Goal: Transaction & Acquisition: Purchase product/service

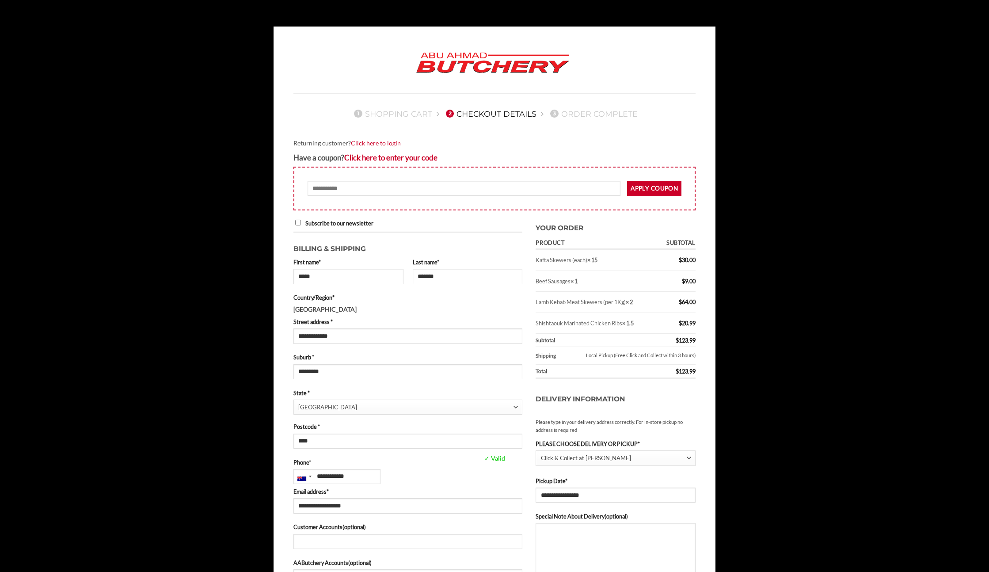
select select "***"
select select "******"
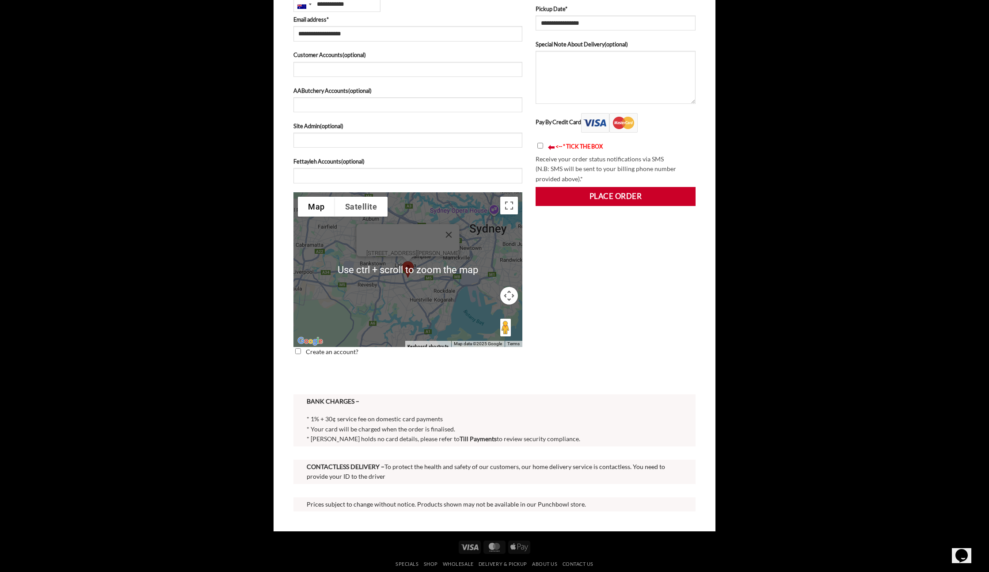
scroll to position [581, 0]
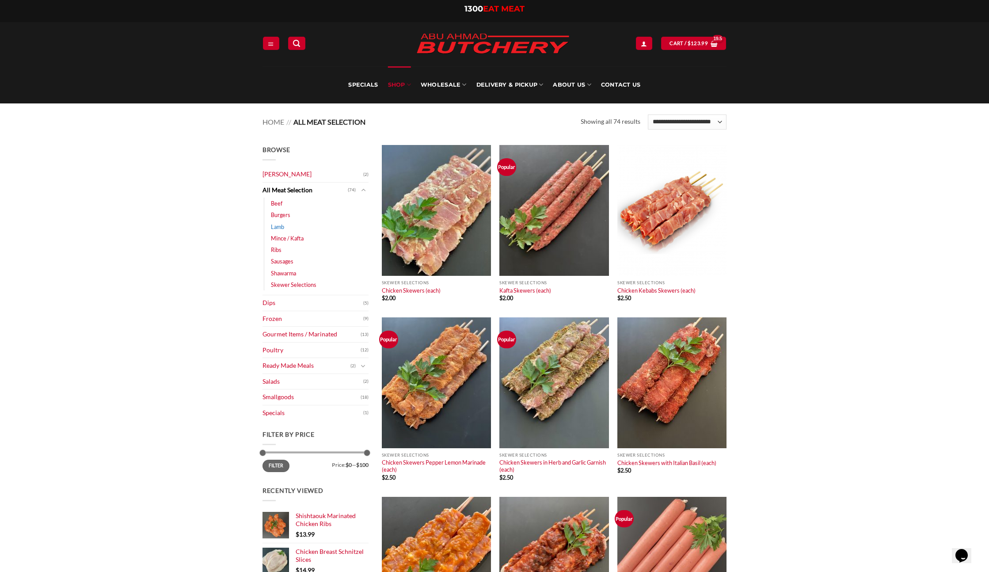
click at [277, 224] on link "Lamb" at bounding box center [277, 226] width 13 height 11
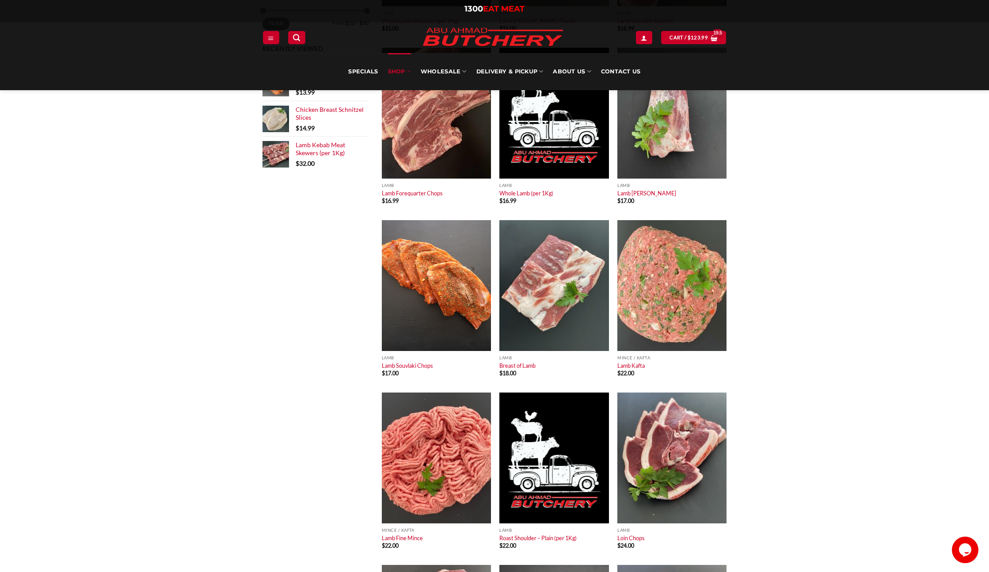
scroll to position [386, 0]
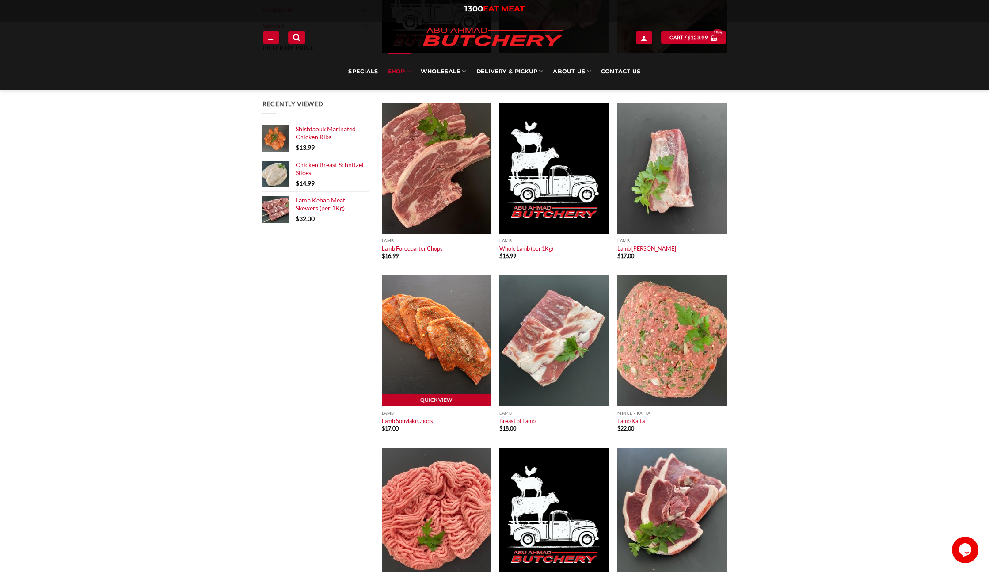
drag, startPoint x: 422, startPoint y: 356, endPoint x: 432, endPoint y: 358, distance: 9.4
click at [422, 356] on img at bounding box center [436, 340] width 109 height 131
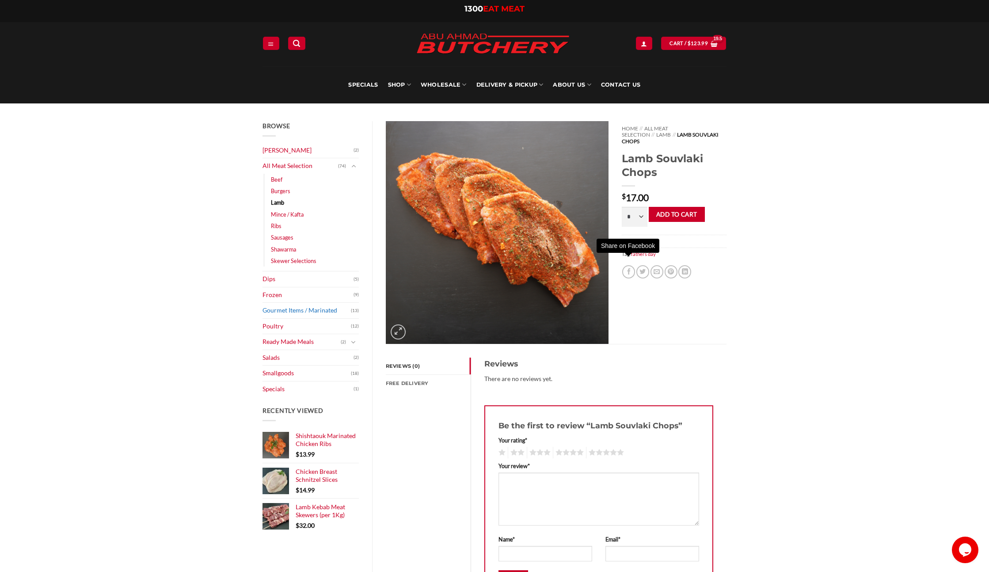
click at [328, 315] on link "Gourmet Items / Marinated" at bounding box center [306, 310] width 88 height 15
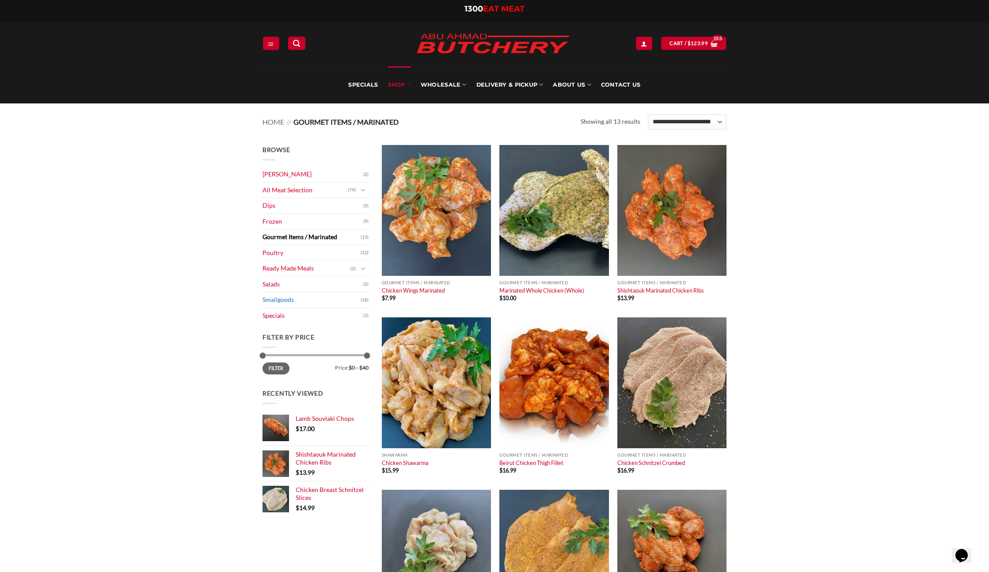
click at [290, 298] on link "Smallgoods" at bounding box center [311, 299] width 98 height 15
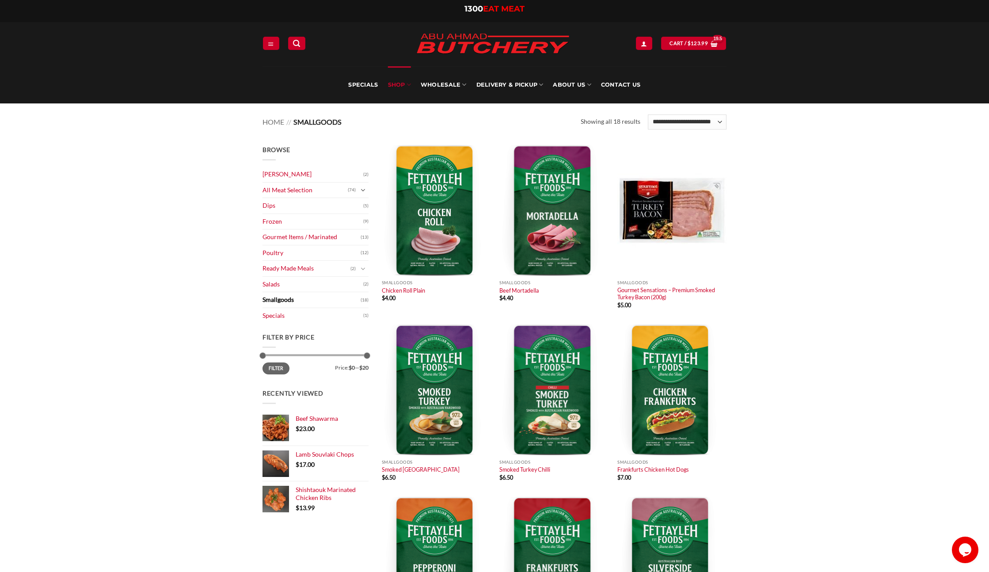
click at [364, 191] on icon "Toggle" at bounding box center [362, 190] width 5 height 9
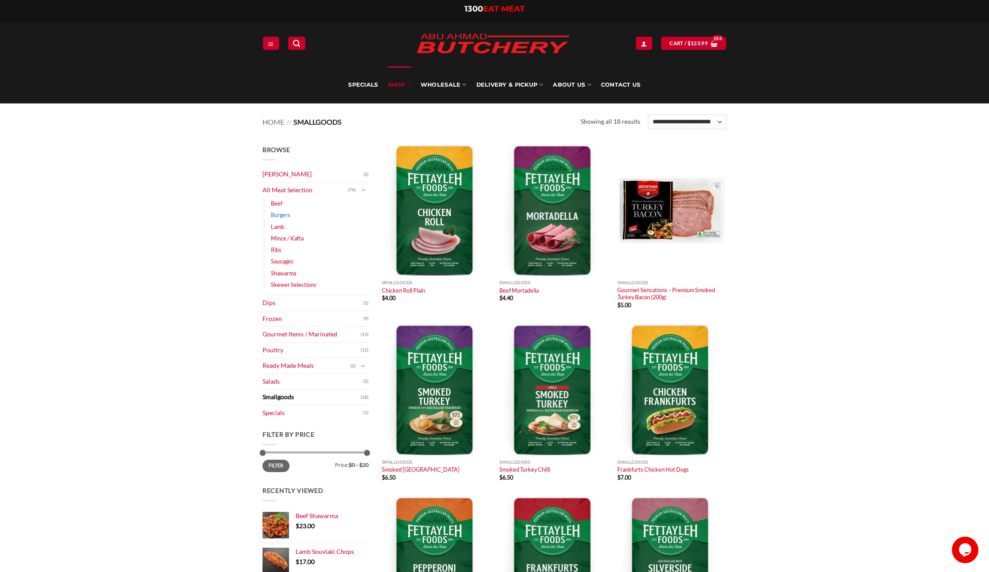
click at [282, 215] on link "Burgers" at bounding box center [280, 214] width 19 height 11
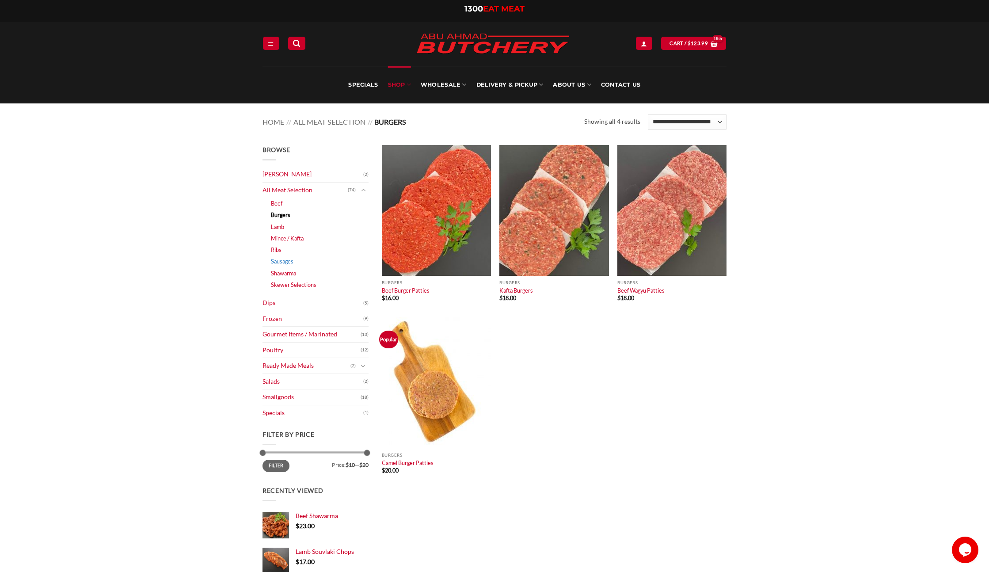
click at [285, 262] on link "Sausages" at bounding box center [282, 260] width 23 height 11
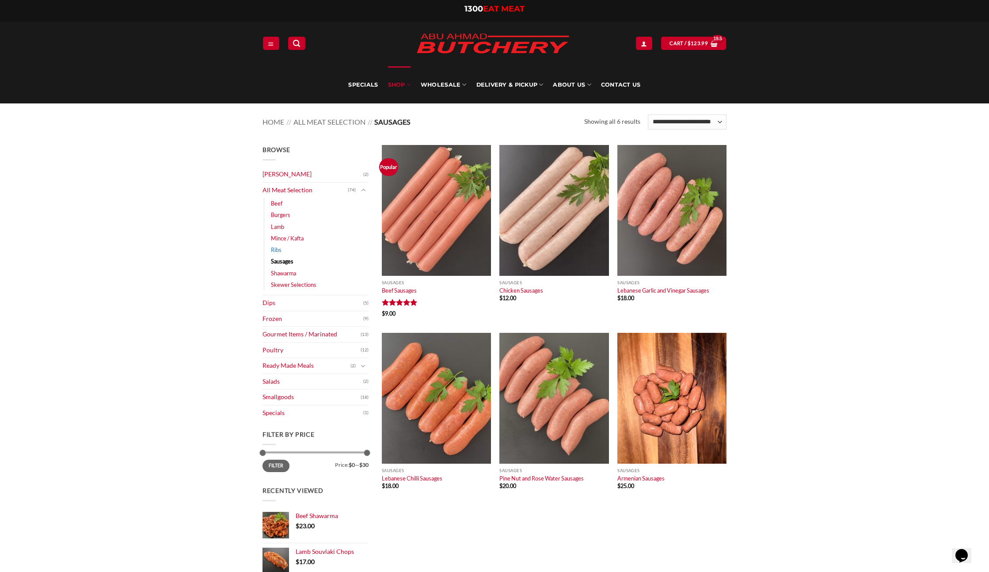
click at [275, 246] on link "Ribs" at bounding box center [276, 249] width 11 height 11
